Goal: Task Accomplishment & Management: Use online tool/utility

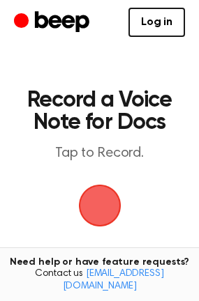
click at [100, 216] on span "button" at bounding box center [99, 205] width 57 height 57
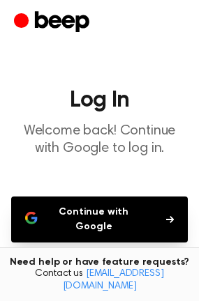
click at [99, 215] on button "Continue with Google" at bounding box center [99, 220] width 176 height 46
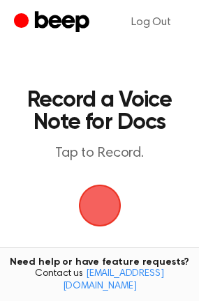
click at [92, 216] on span "button" at bounding box center [100, 206] width 50 height 50
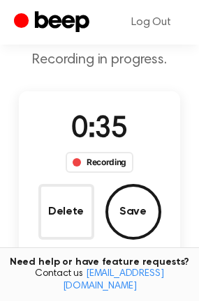
scroll to position [139, 0]
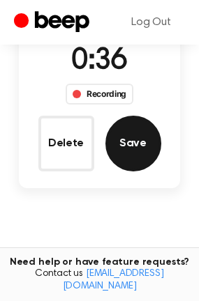
click at [121, 141] on button "Save" at bounding box center [133, 144] width 56 height 56
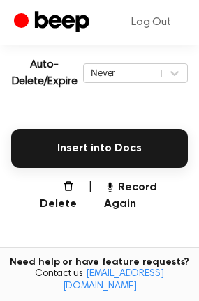
scroll to position [314, 0]
click at [153, 75] on div "Never" at bounding box center [122, 72] width 63 height 13
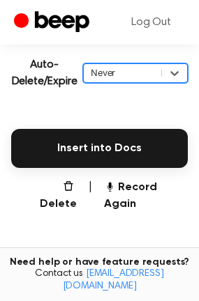
click at [153, 75] on div "Never" at bounding box center [122, 72] width 63 height 13
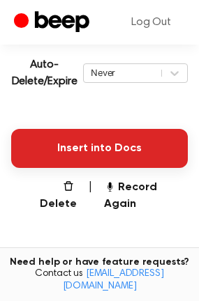
click at [132, 139] on button "Insert into Docs" at bounding box center [99, 148] width 176 height 39
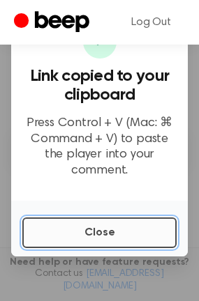
click at [132, 234] on button "Close" at bounding box center [99, 232] width 154 height 31
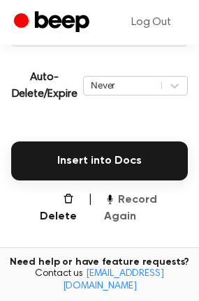
click at [143, 195] on button "Record Again" at bounding box center [146, 208] width 84 height 33
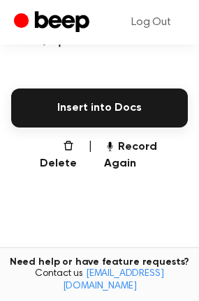
scroll to position [215, 0]
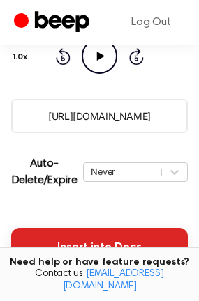
click at [130, 245] on button "Insert into Docs" at bounding box center [99, 247] width 176 height 39
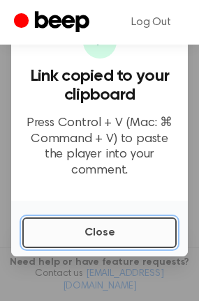
click at [107, 223] on button "Close" at bounding box center [99, 232] width 154 height 31
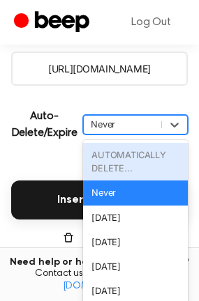
click at [84, 135] on div "option AUTOMATICALLY DELETE... focused disabled, 1 of 6. 6 results available. U…" at bounding box center [135, 125] width 105 height 20
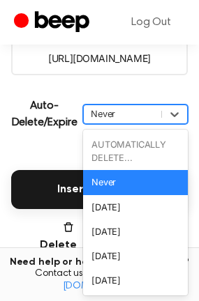
click at [38, 153] on div "Insert into Docs" at bounding box center [99, 181] width 176 height 56
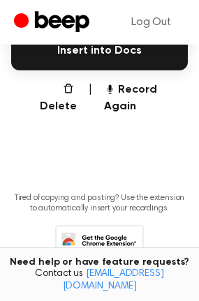
scroll to position [412, 0]
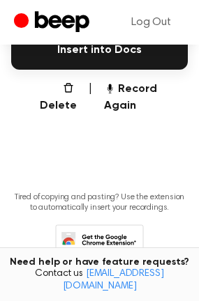
click at [106, 224] on icon at bounding box center [99, 243] width 89 height 38
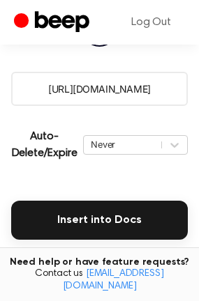
scroll to position [139, 0]
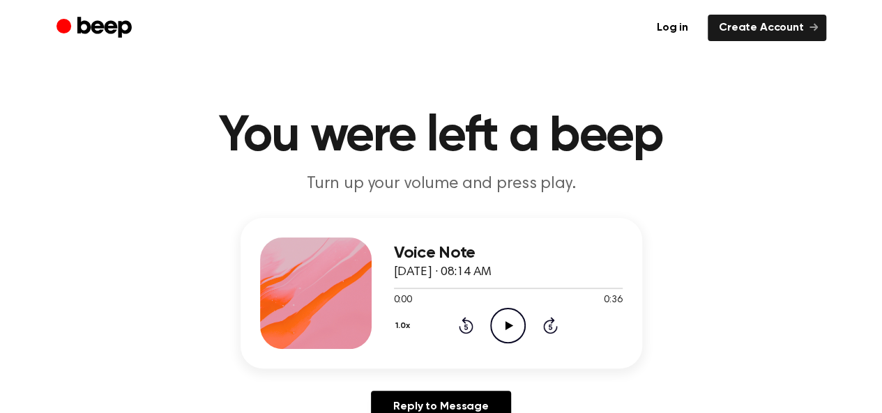
click at [502, 323] on icon "Play Audio" at bounding box center [508, 326] width 36 height 36
